Goal: Information Seeking & Learning: Learn about a topic

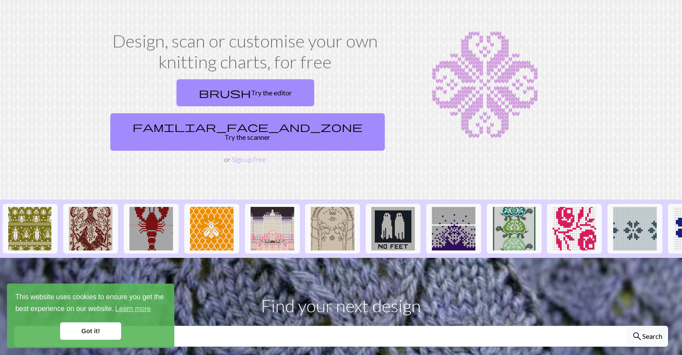
scroll to position [44, 0]
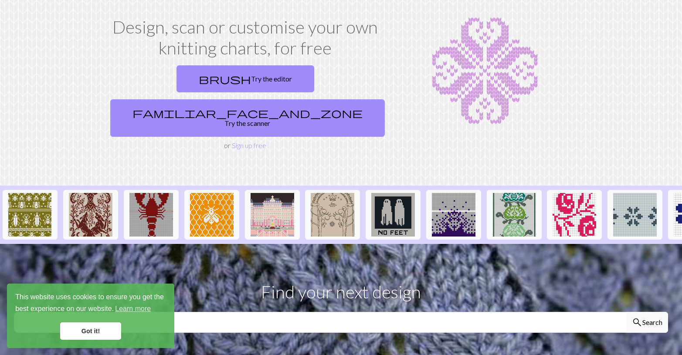
click at [105, 336] on link "Got it!" at bounding box center [90, 331] width 61 height 17
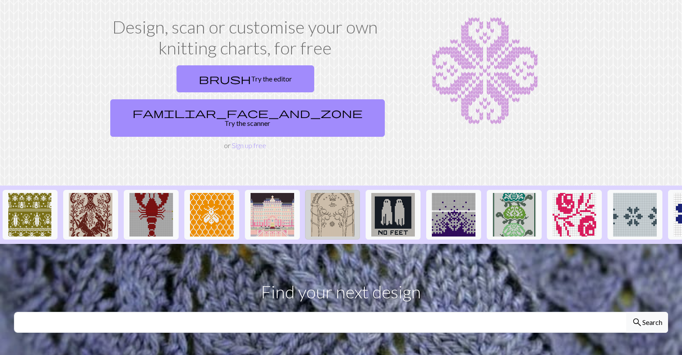
click at [326, 193] on img at bounding box center [333, 215] width 44 height 44
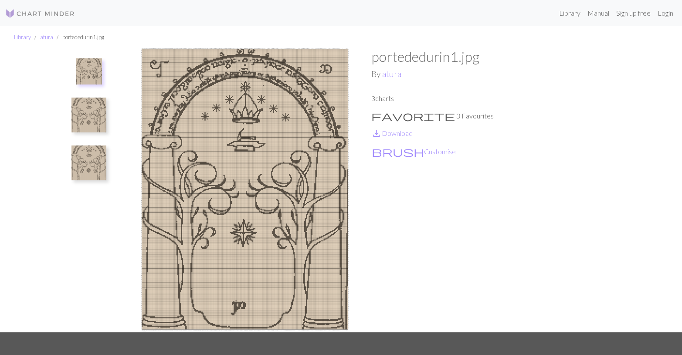
click at [92, 111] on img at bounding box center [88, 115] width 35 height 35
click at [86, 162] on img at bounding box center [88, 163] width 35 height 35
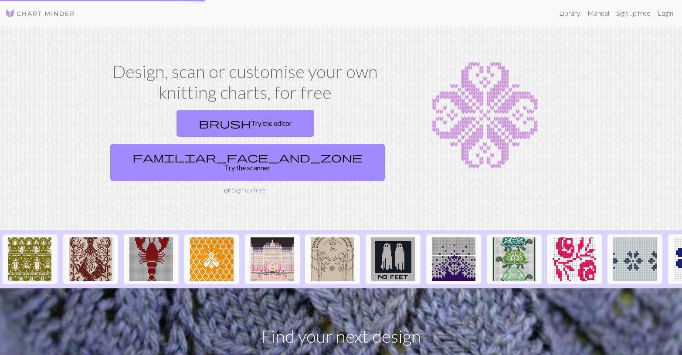
scroll to position [1, 0]
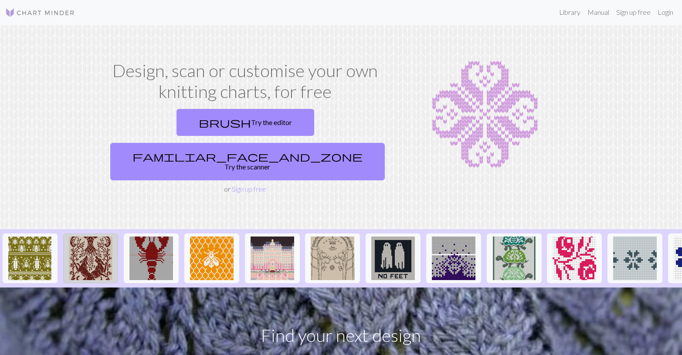
click at [102, 243] on img at bounding box center [91, 259] width 44 height 44
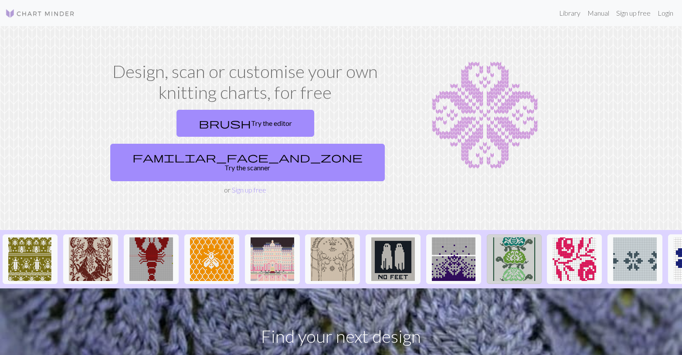
click at [500, 238] on img at bounding box center [515, 260] width 44 height 44
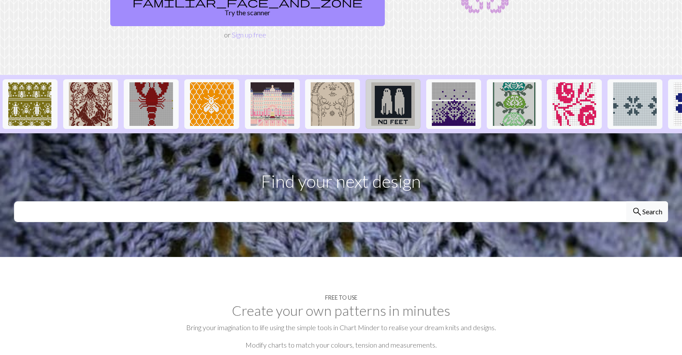
scroll to position [178, 0]
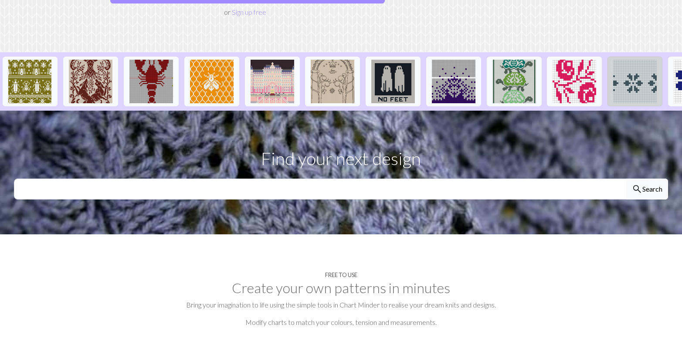
click at [636, 60] on img at bounding box center [635, 82] width 44 height 44
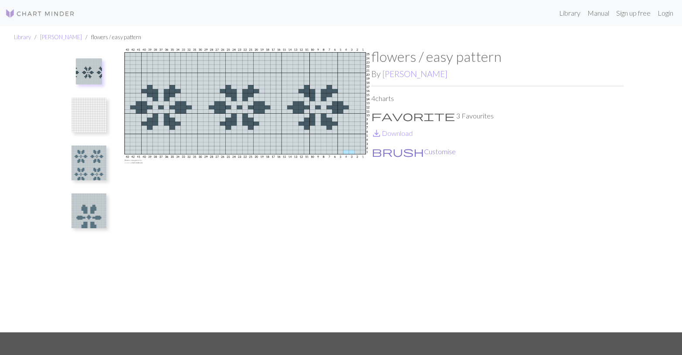
click at [410, 150] on button "brush Customise" at bounding box center [413, 151] width 85 height 11
